Goal: Check status: Check status

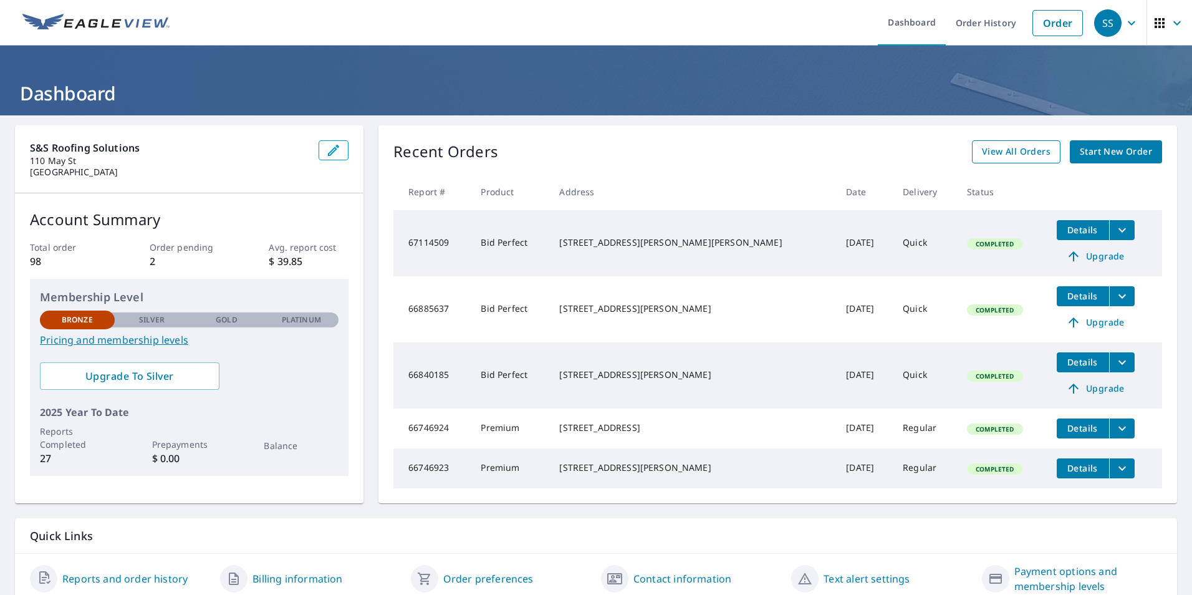
click at [984, 154] on span "View All Orders" at bounding box center [1016, 152] width 69 height 16
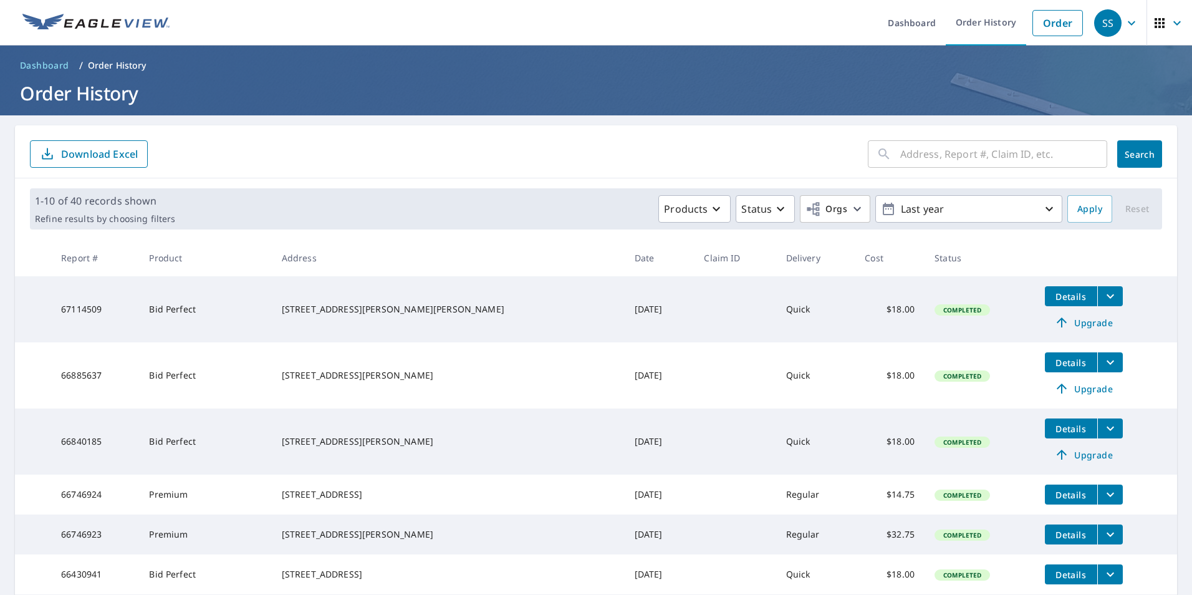
click at [976, 162] on input "text" at bounding box center [1003, 154] width 207 height 35
type input "[STREET_ADDRESS]"
click button "Search" at bounding box center [1139, 153] width 45 height 27
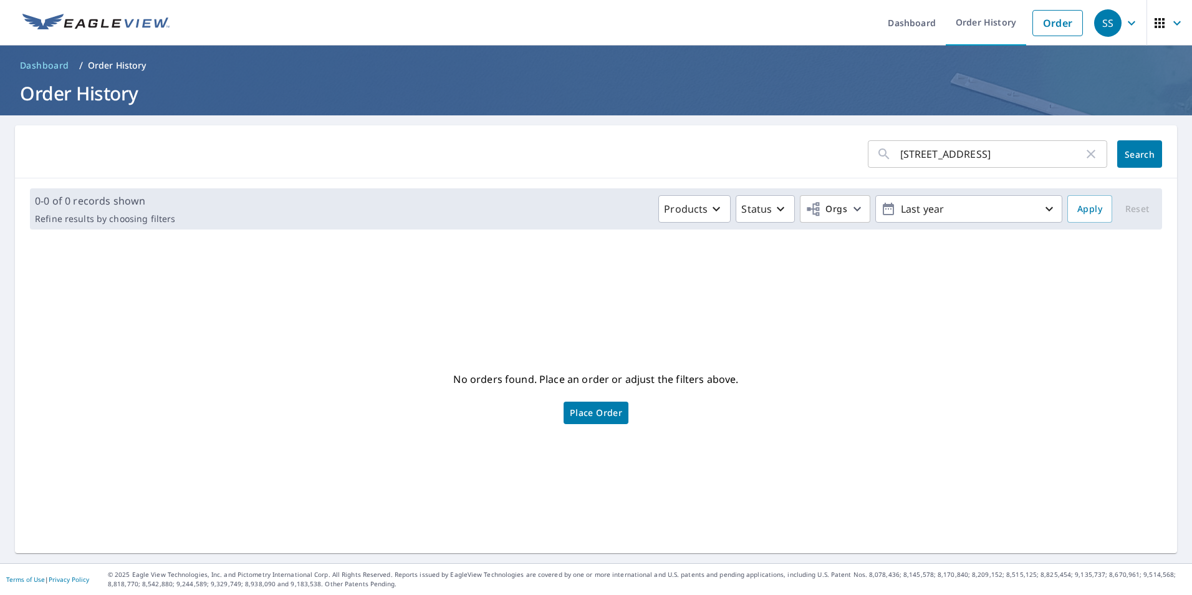
click at [976, 162] on input "[STREET_ADDRESS]" at bounding box center [991, 154] width 183 height 35
type input "300"
click button "Search" at bounding box center [1139, 153] width 45 height 27
click at [965, 29] on link "Order History" at bounding box center [986, 23] width 80 height 46
click at [1045, 29] on link "Order" at bounding box center [1057, 23] width 50 height 26
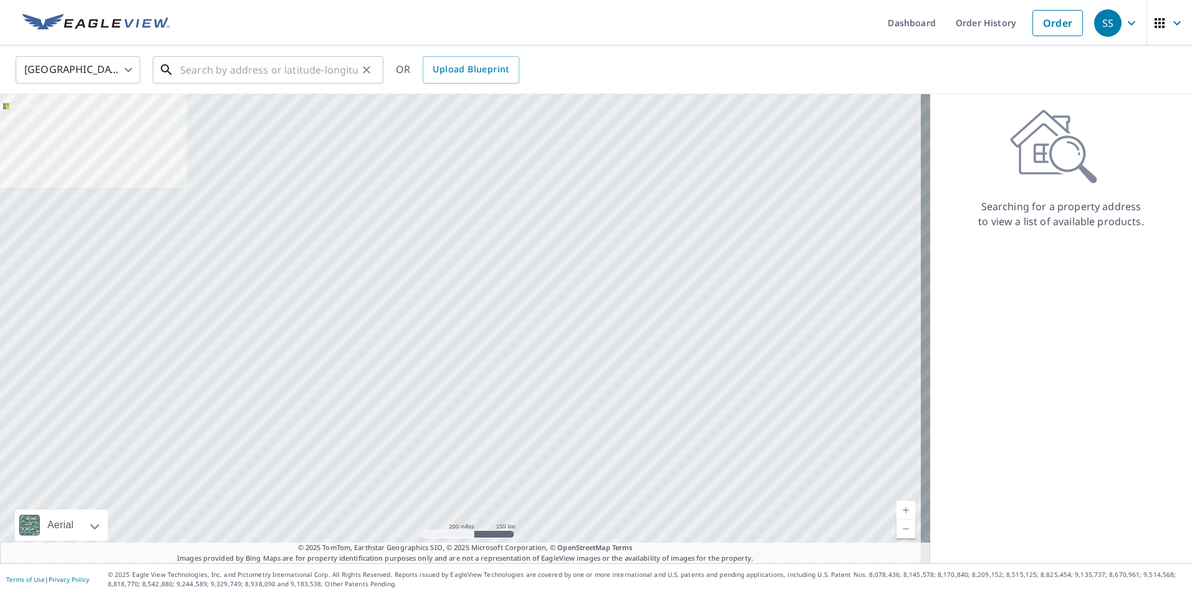
click at [186, 67] on input "text" at bounding box center [269, 69] width 178 height 35
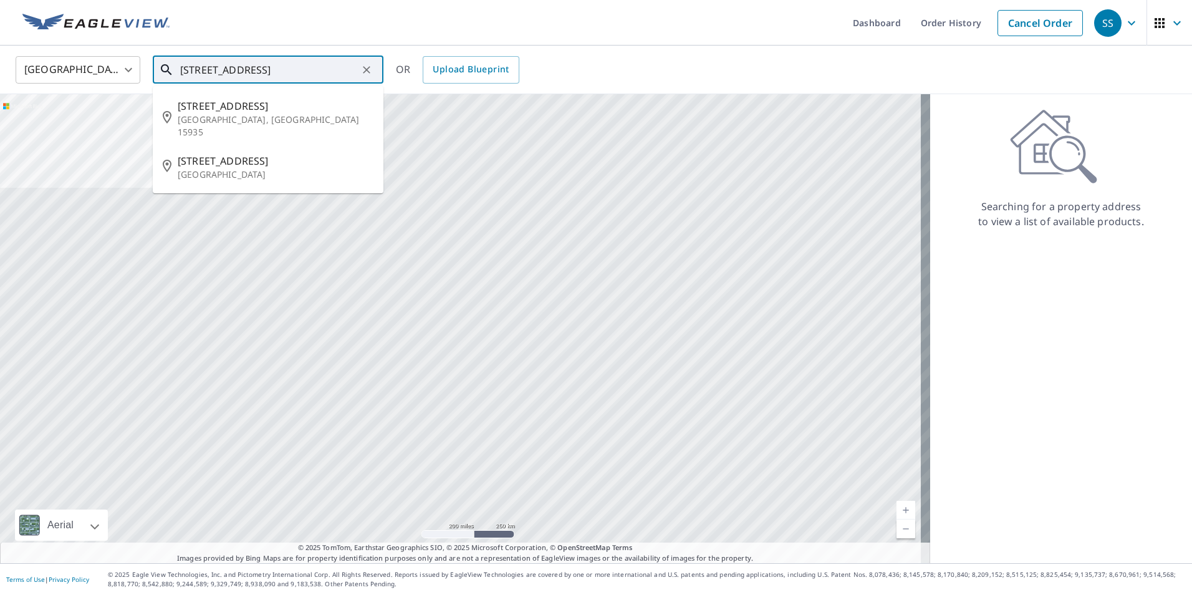
click at [227, 67] on input "300 grand ave somerset" at bounding box center [269, 69] width 178 height 35
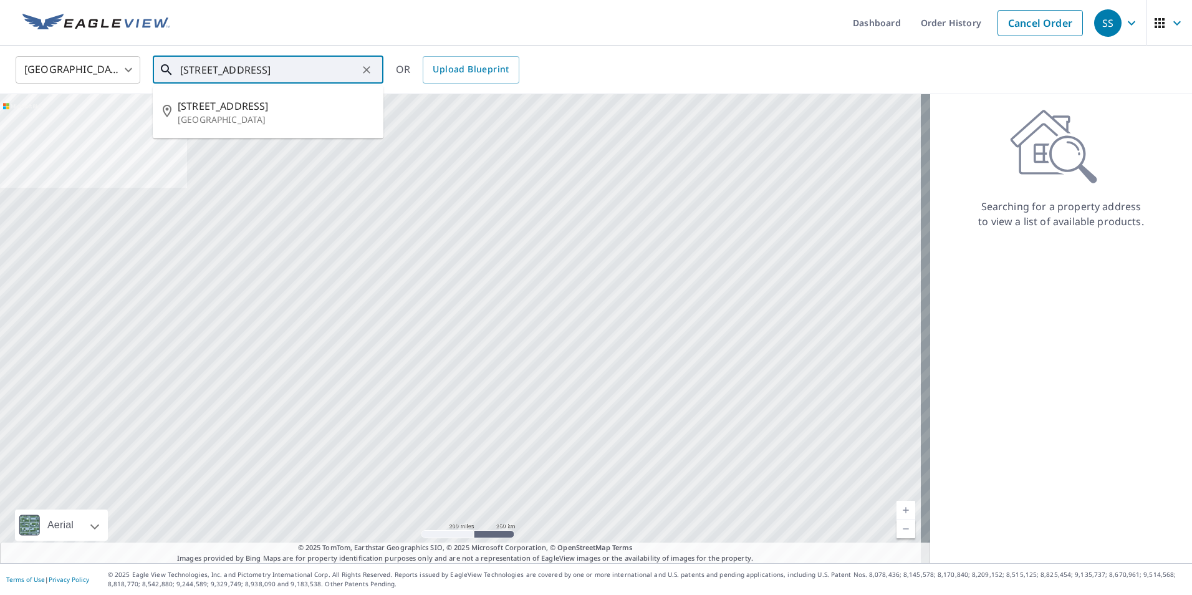
type input "300 grande ave somerset"
